Goal: Information Seeking & Learning: Learn about a topic

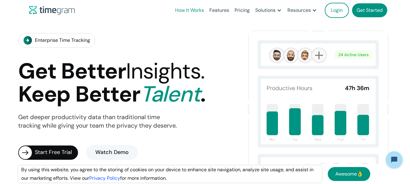
click at [189, 9] on link "How It Works" at bounding box center [189, 10] width 34 height 21
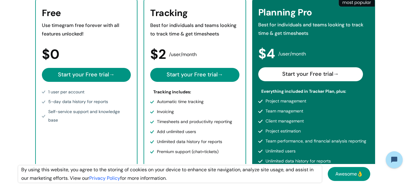
scroll to position [152, 0]
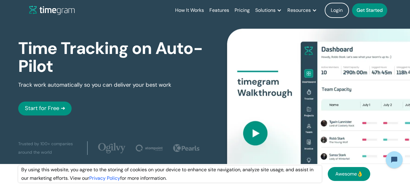
click at [368, 91] on img at bounding box center [319, 104] width 184 height 151
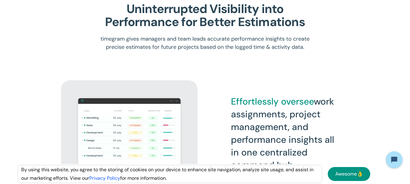
scroll to position [941, 0]
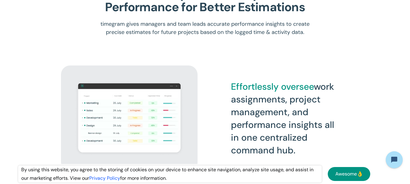
click at [154, 118] on img at bounding box center [129, 118] width 109 height 75
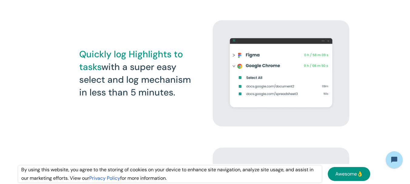
scroll to position [607, 0]
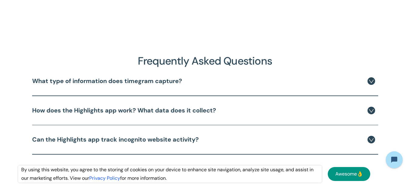
scroll to position [1366, 0]
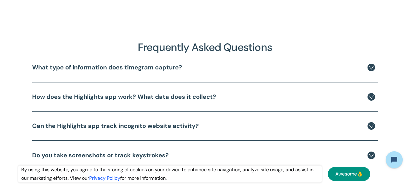
click at [168, 70] on h4 "What type of information does timegram capture?" at bounding box center [107, 68] width 150 height 8
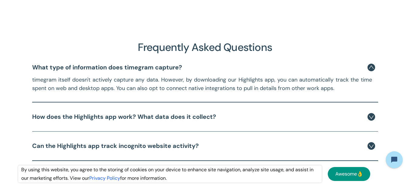
click at [168, 70] on h4 "What type of information does timegram capture?" at bounding box center [107, 68] width 150 height 8
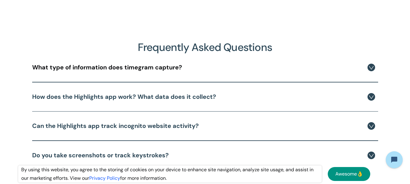
scroll to position [1396, 0]
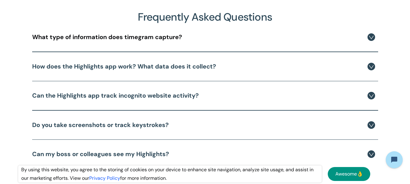
click at [166, 69] on h4 "How does the Highlights app work? What data does it collect?" at bounding box center [124, 67] width 184 height 8
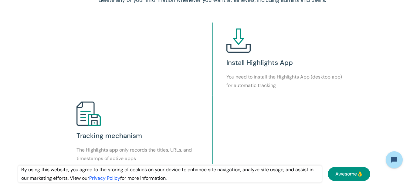
scroll to position [182, 0]
